Goal: Communication & Community: Answer question/provide support

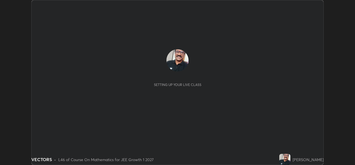
scroll to position [165, 355]
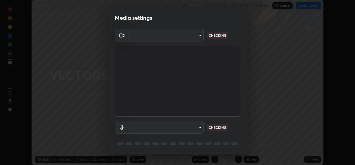
type input "569eda024783435d994141eea561002d0b66ef9bf42ee4150d9e40181b5ade2b"
type input "default"
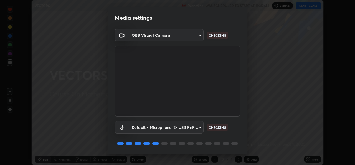
scroll to position [17, 0]
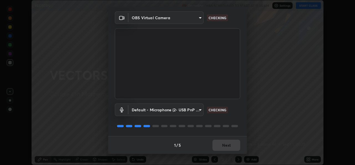
click at [220, 110] on p "CHECKING" at bounding box center [218, 109] width 18 height 5
click at [226, 146] on div "1 / 5 Next" at bounding box center [177, 145] width 139 height 18
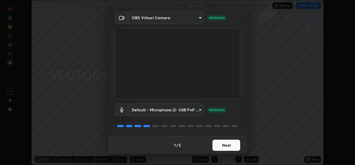
click at [223, 145] on button "Next" at bounding box center [227, 144] width 28 height 11
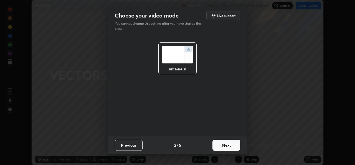
click at [226, 145] on button "Next" at bounding box center [227, 144] width 28 height 11
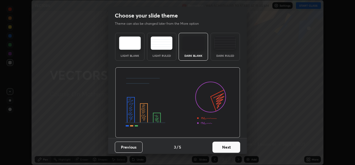
click at [225, 147] on button "Next" at bounding box center [227, 146] width 28 height 11
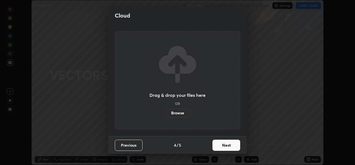
click at [227, 145] on button "Next" at bounding box center [227, 144] width 28 height 11
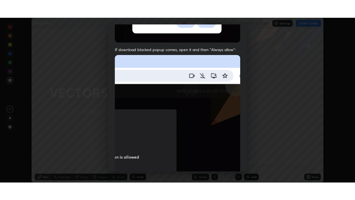
scroll to position [131, 0]
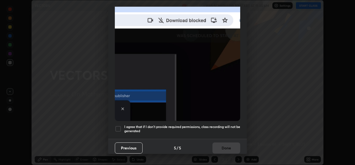
click at [118, 125] on div at bounding box center [118, 128] width 7 height 7
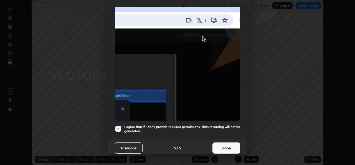
click at [224, 146] on button "Done" at bounding box center [227, 147] width 28 height 11
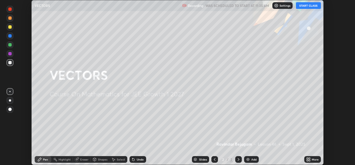
click at [305, 5] on button "START CLASS" at bounding box center [308, 5] width 25 height 7
click at [250, 160] on img at bounding box center [248, 159] width 4 height 4
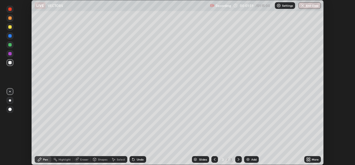
click at [311, 159] on div "More" at bounding box center [313, 159] width 17 height 7
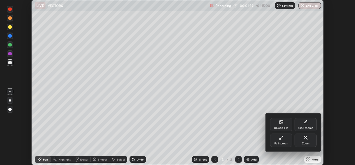
click at [281, 138] on icon at bounding box center [280, 138] width 1 height 1
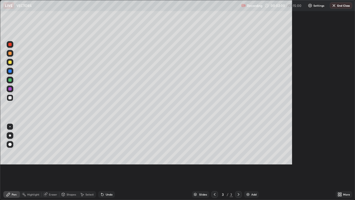
scroll to position [200, 355]
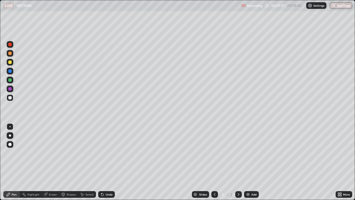
click at [54, 164] on div "Eraser" at bounding box center [53, 194] width 8 height 3
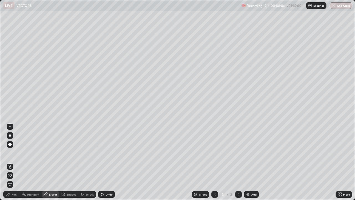
click at [15, 164] on div "Pen" at bounding box center [14, 194] width 5 height 3
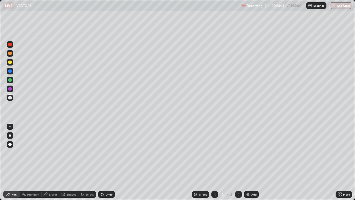
click at [248, 164] on img at bounding box center [248, 194] width 4 height 4
click at [106, 164] on div "Undo" at bounding box center [109, 194] width 7 height 3
click at [104, 164] on div "Undo" at bounding box center [106, 194] width 17 height 7
click at [105, 164] on div "Undo" at bounding box center [106, 194] width 17 height 7
click at [108, 164] on div "Undo" at bounding box center [106, 194] width 17 height 7
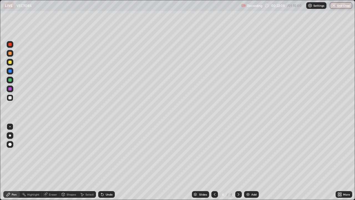
click at [249, 164] on img at bounding box center [248, 194] width 4 height 4
click at [212, 164] on div at bounding box center [215, 194] width 7 height 7
click at [250, 164] on div "Add" at bounding box center [251, 194] width 15 height 7
click at [102, 164] on icon at bounding box center [102, 195] width 2 height 2
click at [106, 164] on div "Undo" at bounding box center [109, 194] width 7 height 3
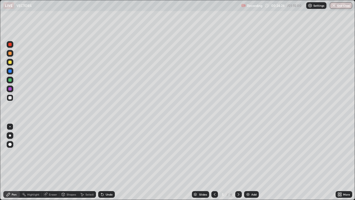
click at [106, 164] on div "Undo" at bounding box center [109, 194] width 7 height 3
click at [109, 164] on div "Undo" at bounding box center [109, 194] width 7 height 3
click at [110, 164] on div "Undo" at bounding box center [109, 194] width 7 height 3
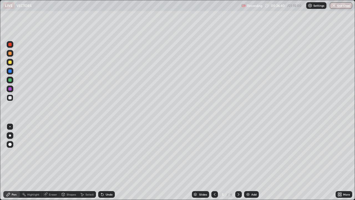
click at [110, 164] on div "Undo" at bounding box center [109, 194] width 7 height 3
click at [248, 164] on div "Add" at bounding box center [251, 194] width 15 height 7
click at [104, 164] on icon at bounding box center [102, 194] width 4 height 4
click at [104, 164] on div "Undo" at bounding box center [106, 194] width 17 height 7
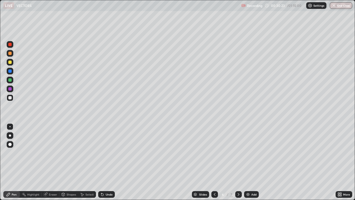
click at [51, 164] on div "Eraser" at bounding box center [53, 194] width 8 height 3
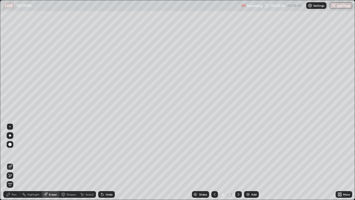
click at [16, 164] on div "Pen" at bounding box center [11, 194] width 17 height 7
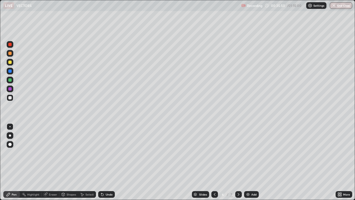
click at [110, 164] on div "Undo" at bounding box center [109, 194] width 7 height 3
click at [250, 164] on div "Add" at bounding box center [251, 194] width 15 height 7
click at [215, 164] on icon at bounding box center [215, 194] width 4 height 4
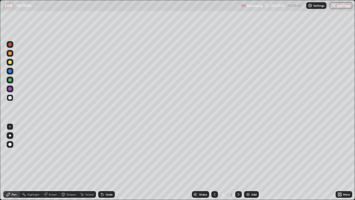
click at [238, 164] on icon at bounding box center [239, 194] width 4 height 4
click at [52, 164] on div "Eraser" at bounding box center [53, 194] width 8 height 3
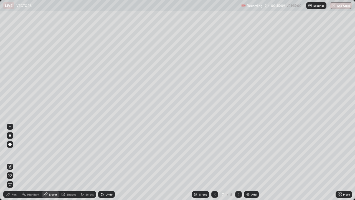
click at [16, 164] on div "Pen" at bounding box center [11, 194] width 17 height 7
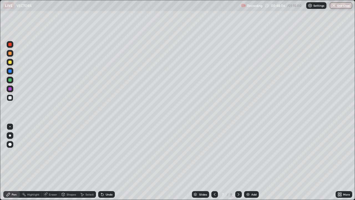
click at [246, 164] on img at bounding box center [248, 194] width 4 height 4
click at [251, 164] on div "Add" at bounding box center [251, 194] width 15 height 7
click at [215, 164] on icon at bounding box center [214, 194] width 4 height 4
click at [250, 164] on div "Add" at bounding box center [251, 194] width 15 height 7
click at [250, 164] on img at bounding box center [248, 194] width 4 height 4
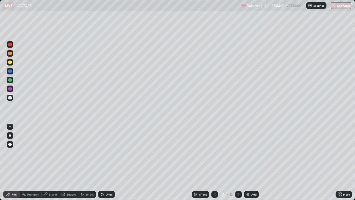
click at [216, 164] on icon at bounding box center [215, 194] width 4 height 4
click at [250, 164] on div "Add" at bounding box center [251, 194] width 15 height 7
click at [10, 98] on div at bounding box center [9, 97] width 3 height 3
click at [252, 164] on div "Add" at bounding box center [254, 194] width 5 height 3
click at [336, 6] on img "button" at bounding box center [334, 5] width 4 height 4
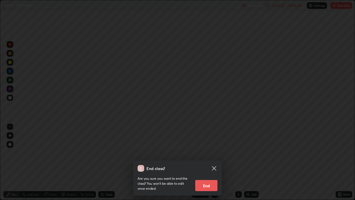
click at [209, 164] on button "End" at bounding box center [206, 185] width 22 height 11
